Goal: Task Accomplishment & Management: Manage account settings

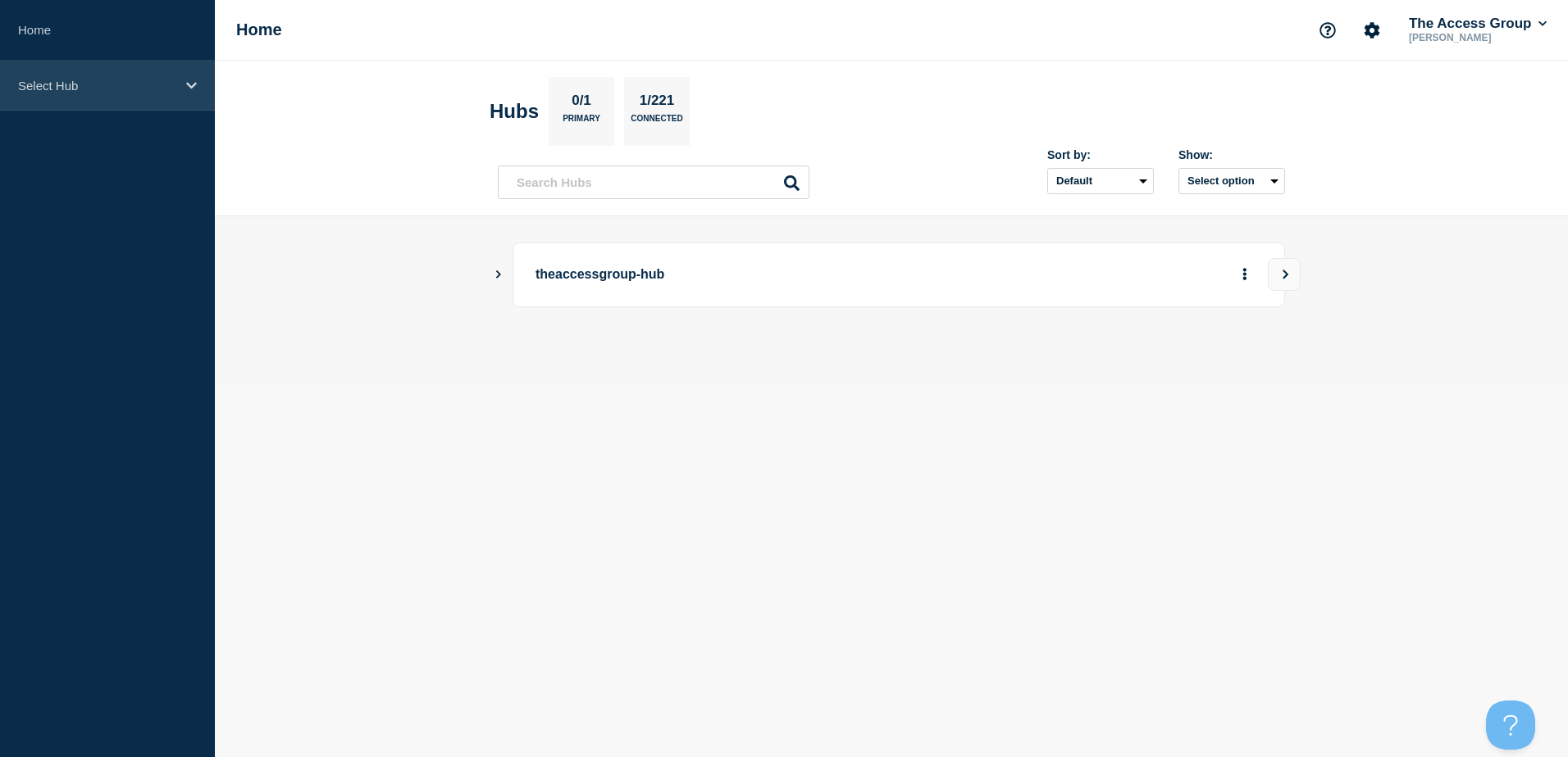
click at [177, 83] on div "Select Hub" at bounding box center [107, 85] width 215 height 50
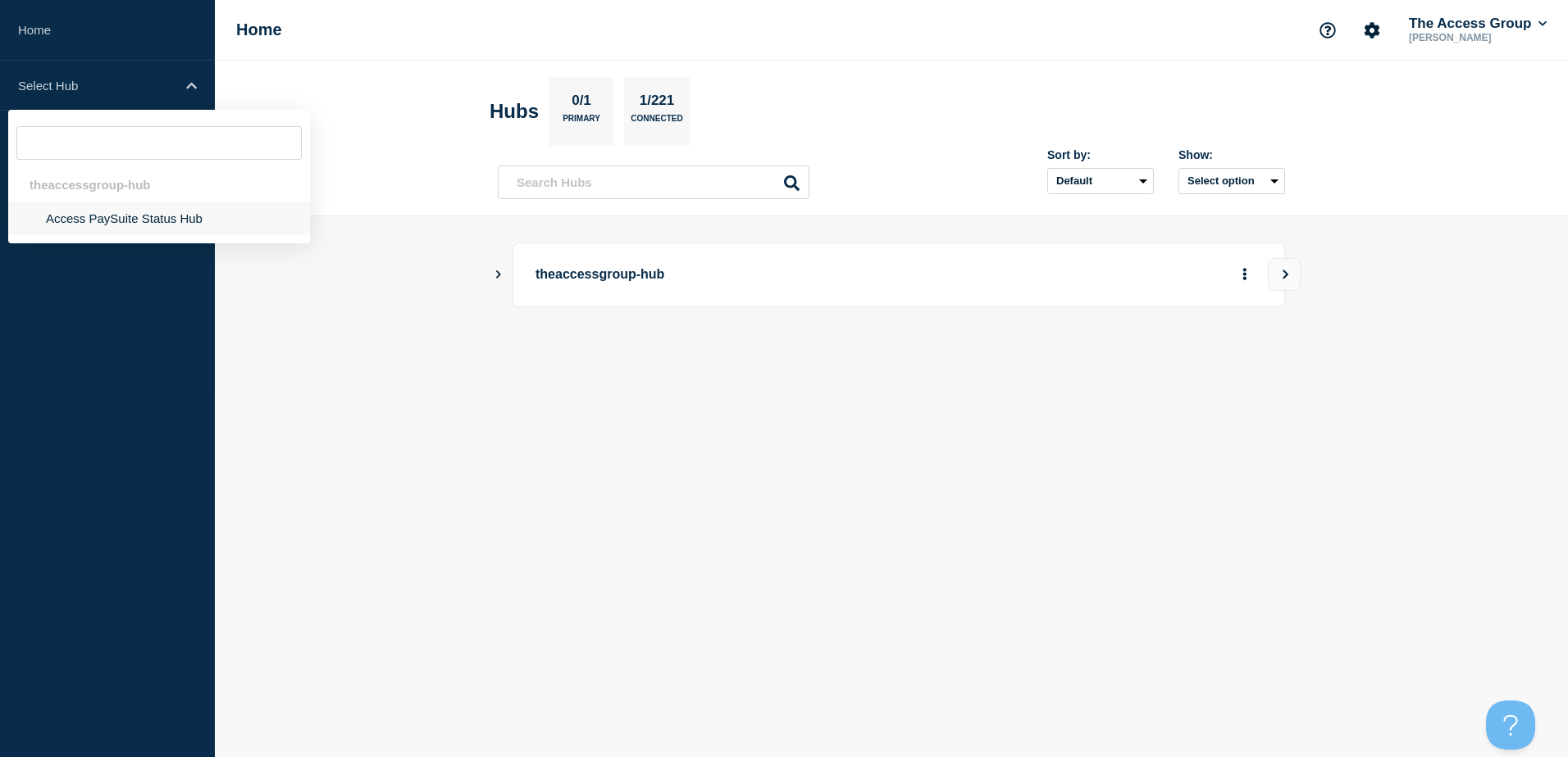
click at [78, 219] on li "Access PaySuite Status Hub" at bounding box center [159, 219] width 302 height 34
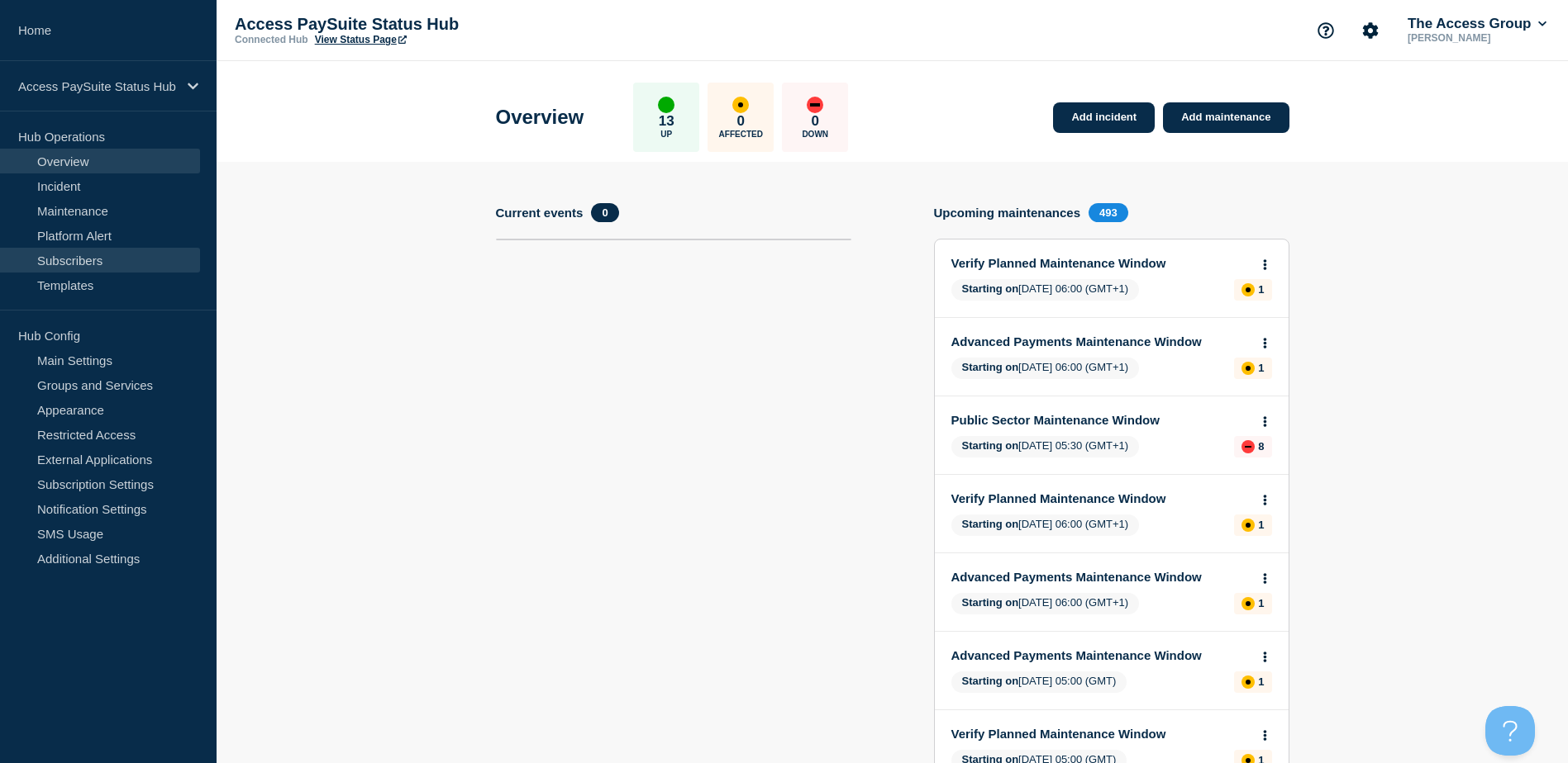
click at [107, 260] on link "Subscribers" at bounding box center [100, 260] width 200 height 25
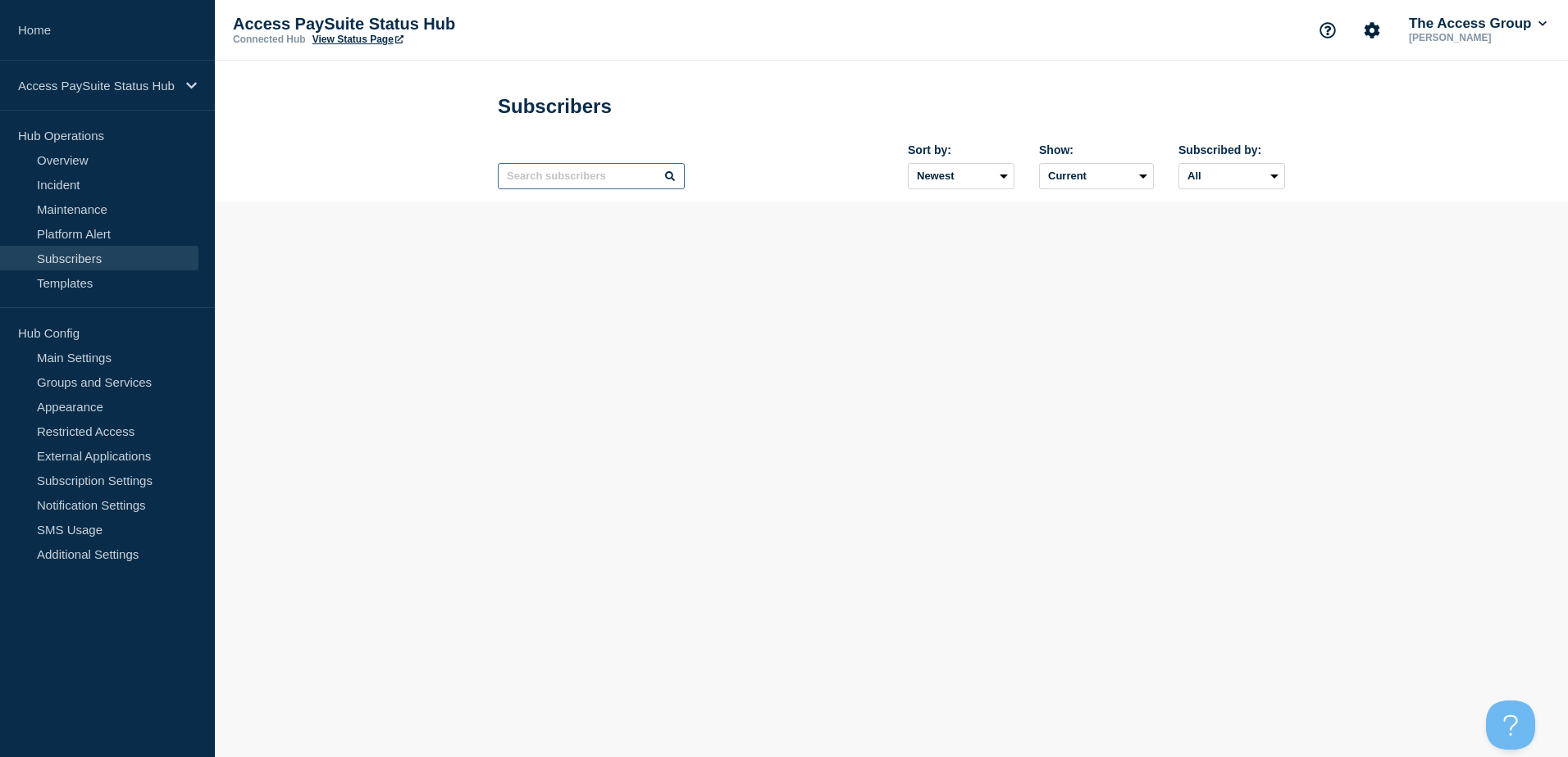
click at [577, 180] on input "text" at bounding box center [592, 176] width 187 height 26
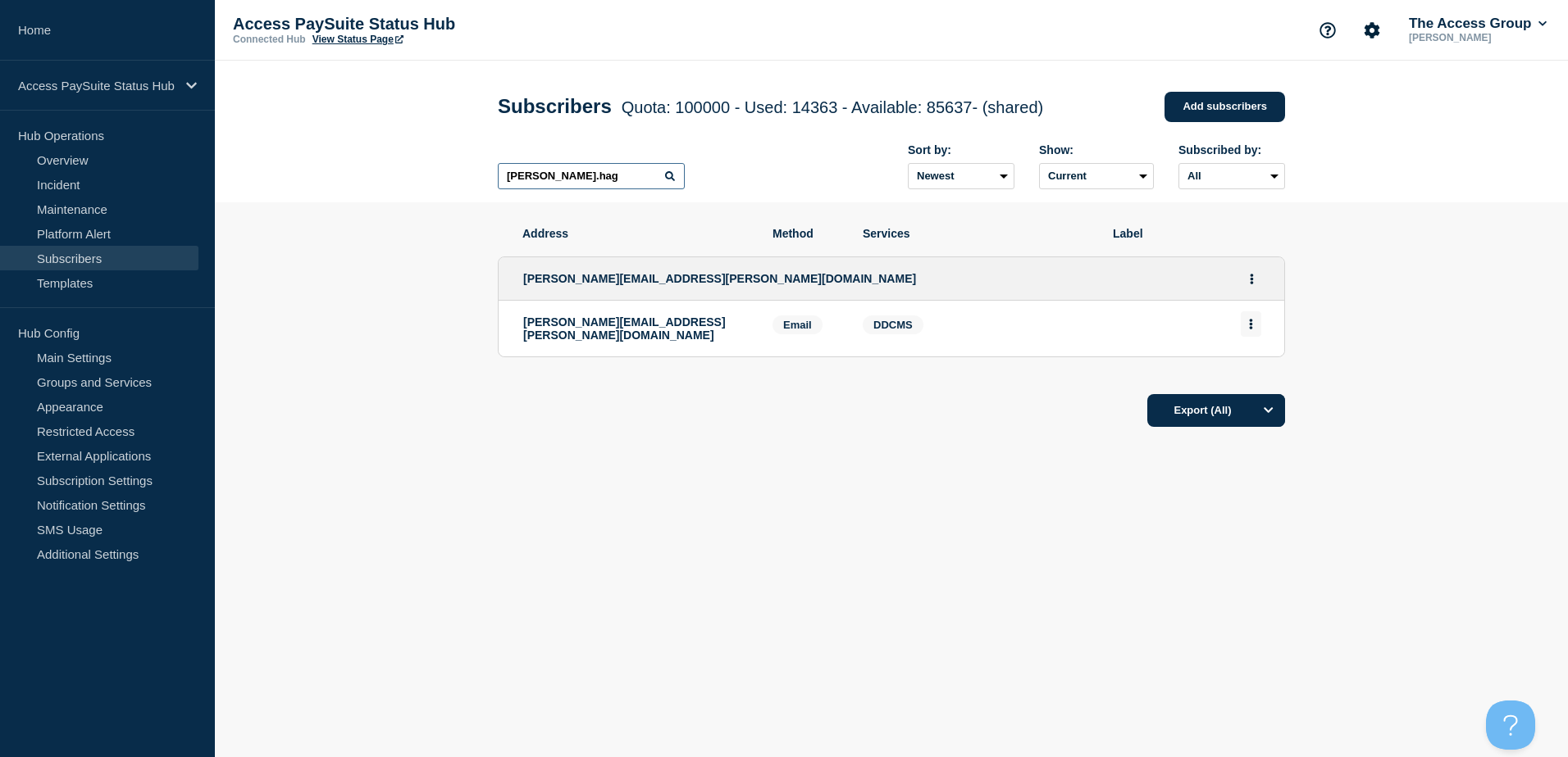
type input "john.hag"
click at [1253, 329] on icon "Actions" at bounding box center [1251, 324] width 4 height 10
click at [1257, 375] on button "Delete" at bounding box center [1252, 371] width 31 height 12
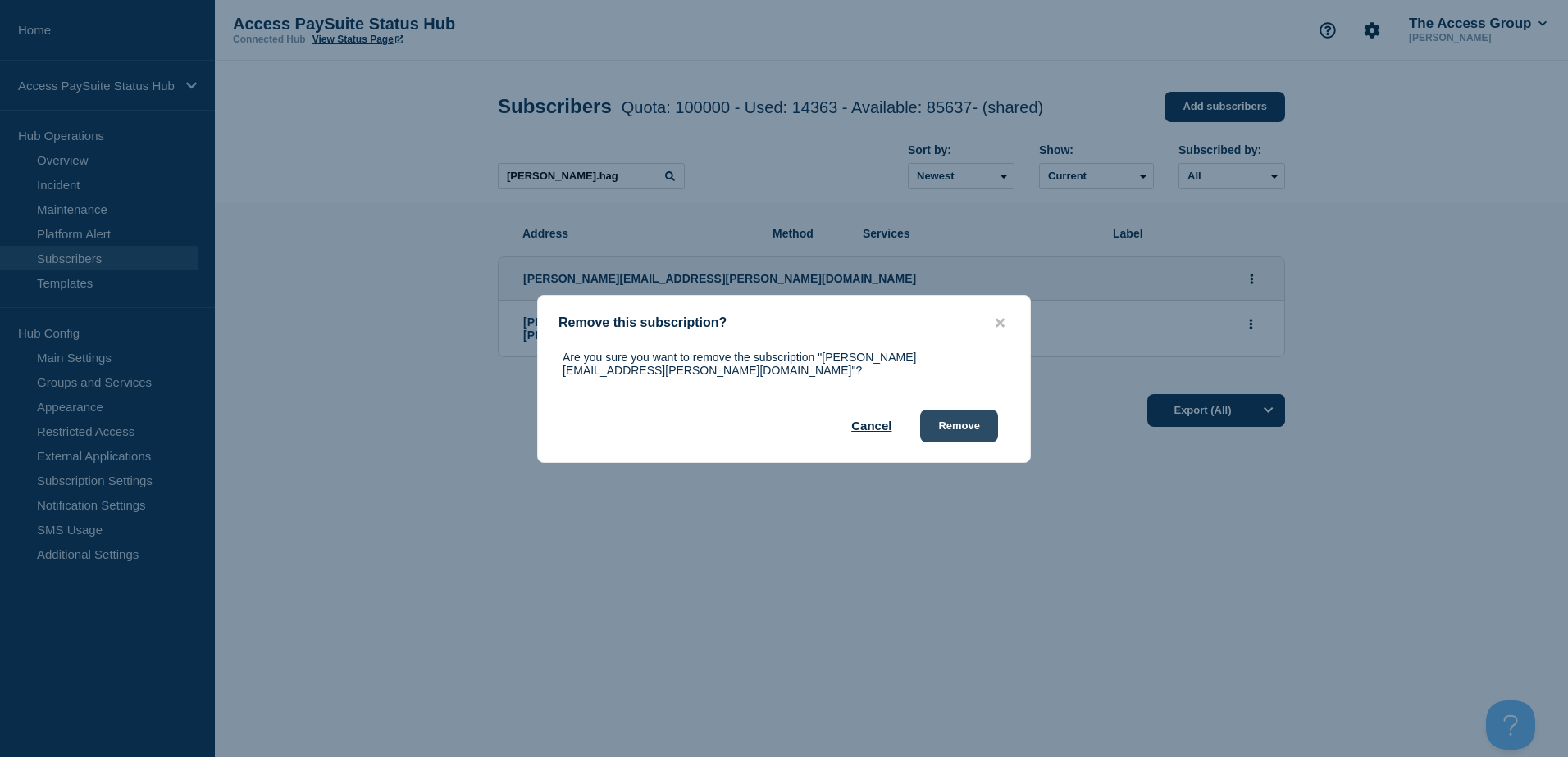
click at [962, 424] on button "Remove" at bounding box center [959, 426] width 78 height 33
